Goal: Task Accomplishment & Management: Use online tool/utility

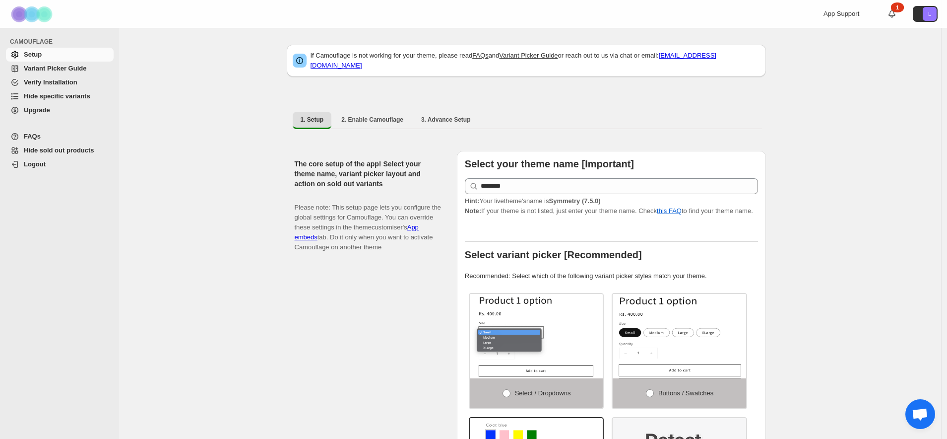
click at [43, 99] on span "Hide specific variants" at bounding box center [57, 95] width 66 height 7
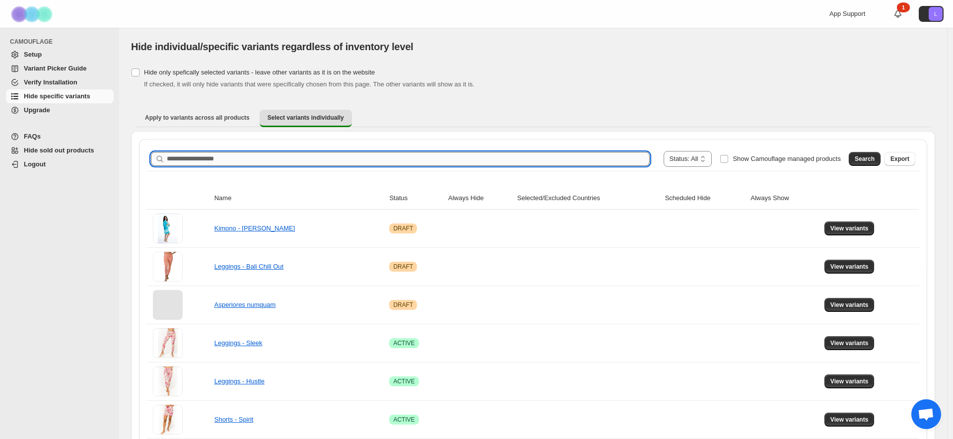
click at [210, 162] on input "Search product name" at bounding box center [408, 159] width 483 height 14
type input "*"
type input "**********"
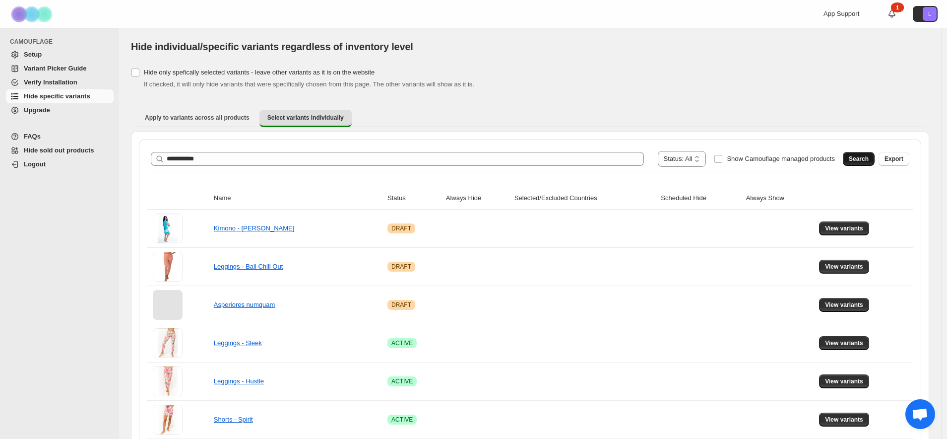
click at [875, 159] on button "Search" at bounding box center [859, 159] width 32 height 14
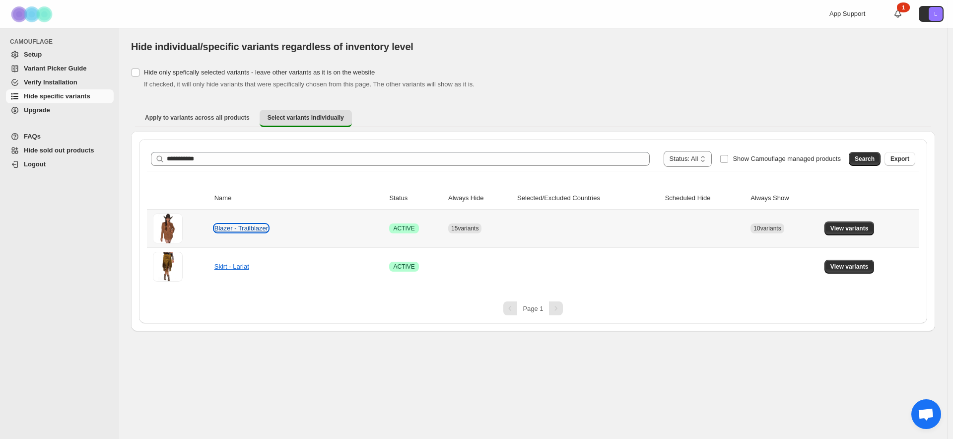
click at [235, 231] on link "Blazer - Trailblazer" at bounding box center [241, 227] width 54 height 7
click at [849, 233] on button "View variants" at bounding box center [849, 228] width 50 height 14
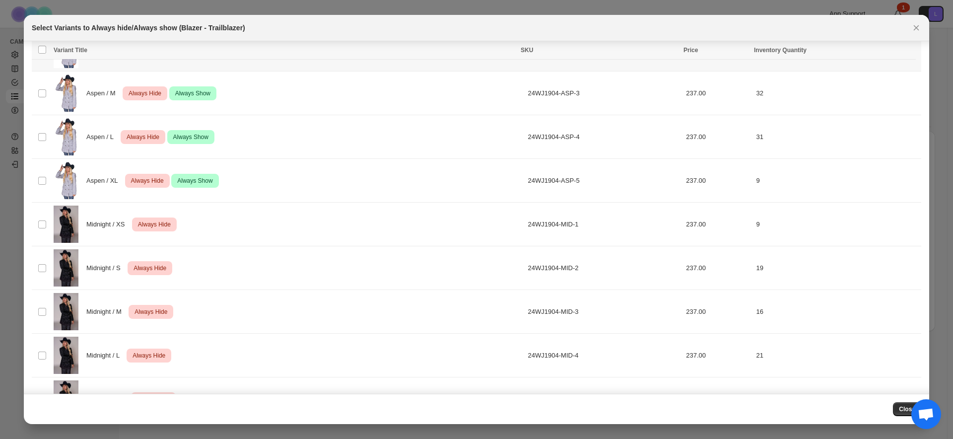
scroll to position [327, 0]
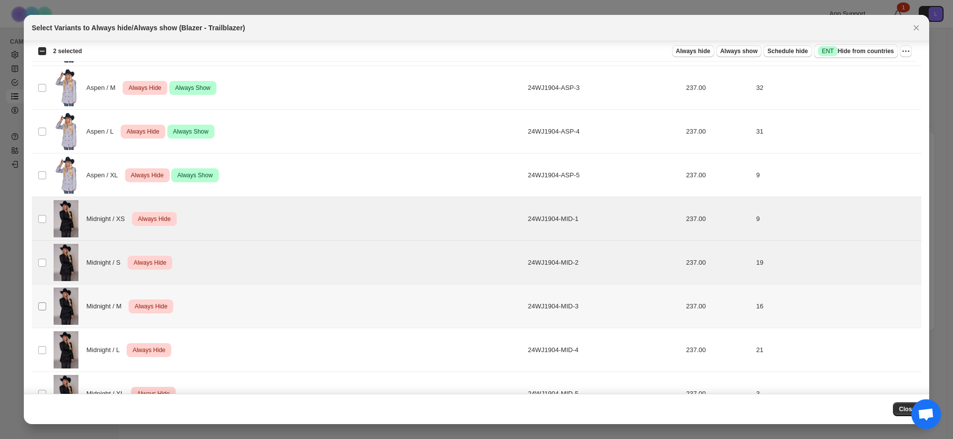
click at [39, 310] on span ":r6:" at bounding box center [42, 306] width 9 height 9
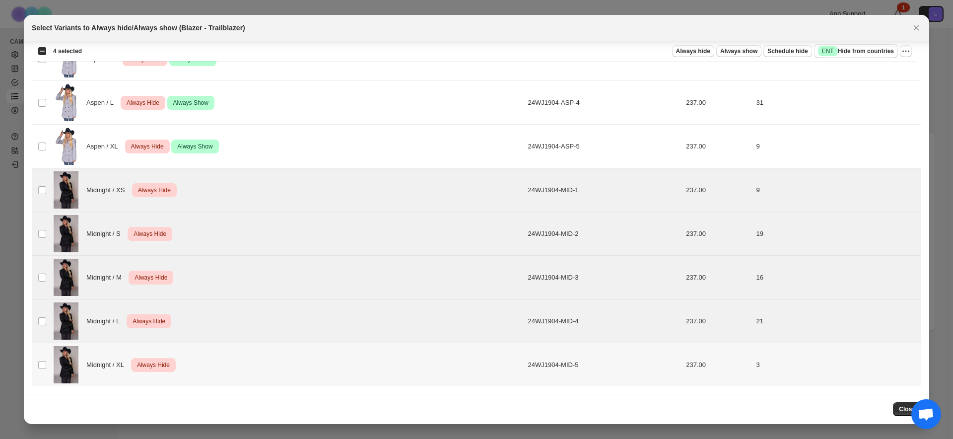
scroll to position [356, 0]
click at [725, 48] on span "Always show" at bounding box center [738, 51] width 37 height 8
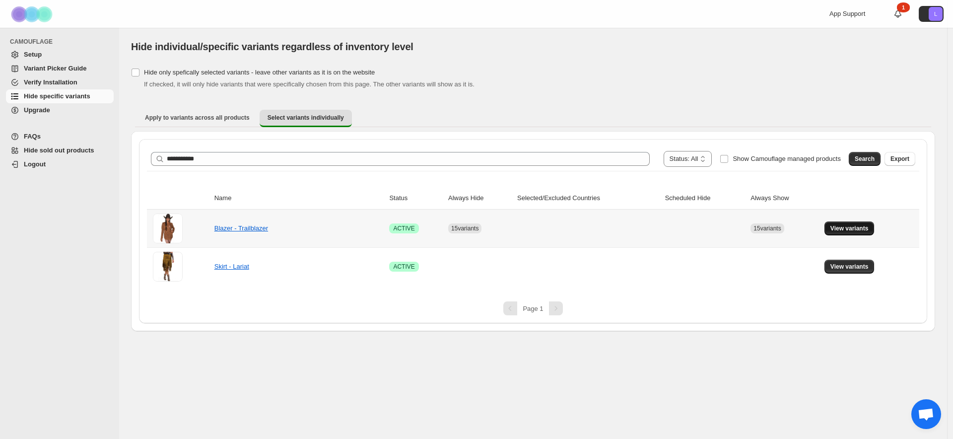
click at [847, 232] on button "View variants" at bounding box center [849, 228] width 50 height 14
